Goal: Information Seeking & Learning: Learn about a topic

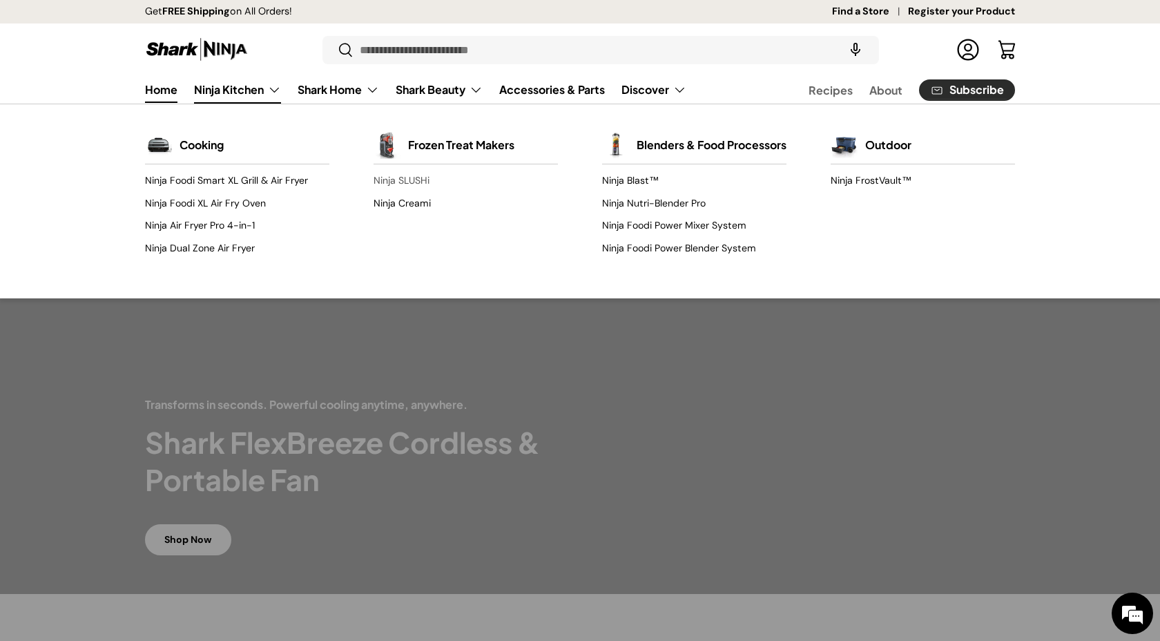
click at [418, 177] on link "Ninja SLUSHi" at bounding box center [465, 181] width 184 height 22
click at [420, 198] on link "Ninja Creami" at bounding box center [465, 203] width 184 height 22
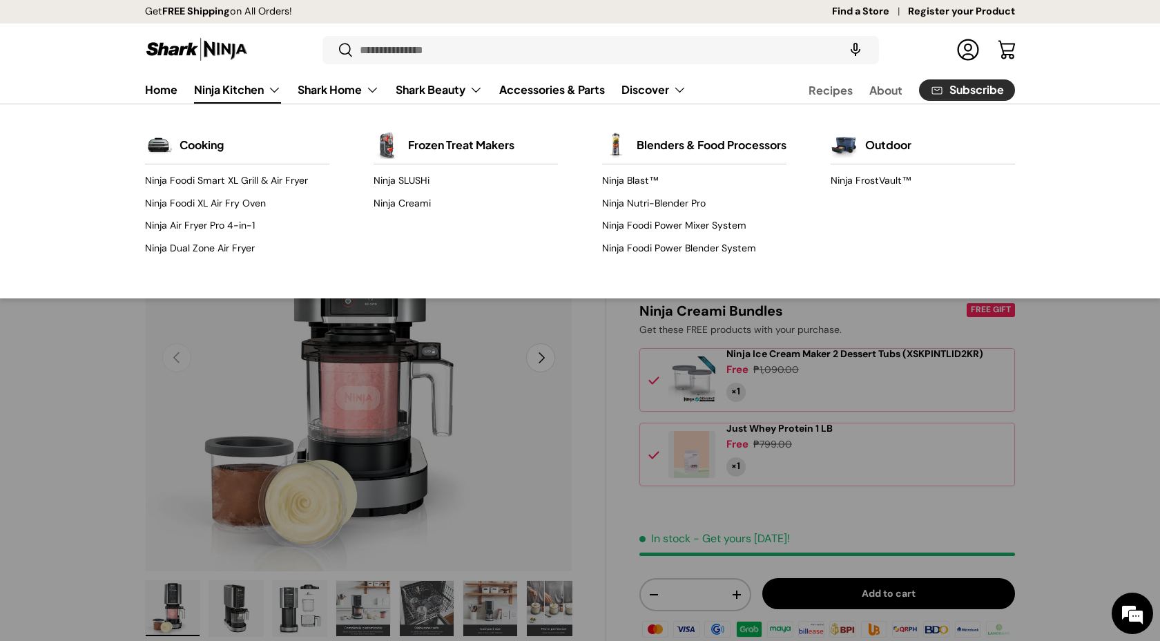
click at [212, 86] on link "Ninja Kitchen" at bounding box center [237, 90] width 87 height 28
